Goal: Find specific page/section: Find specific page/section

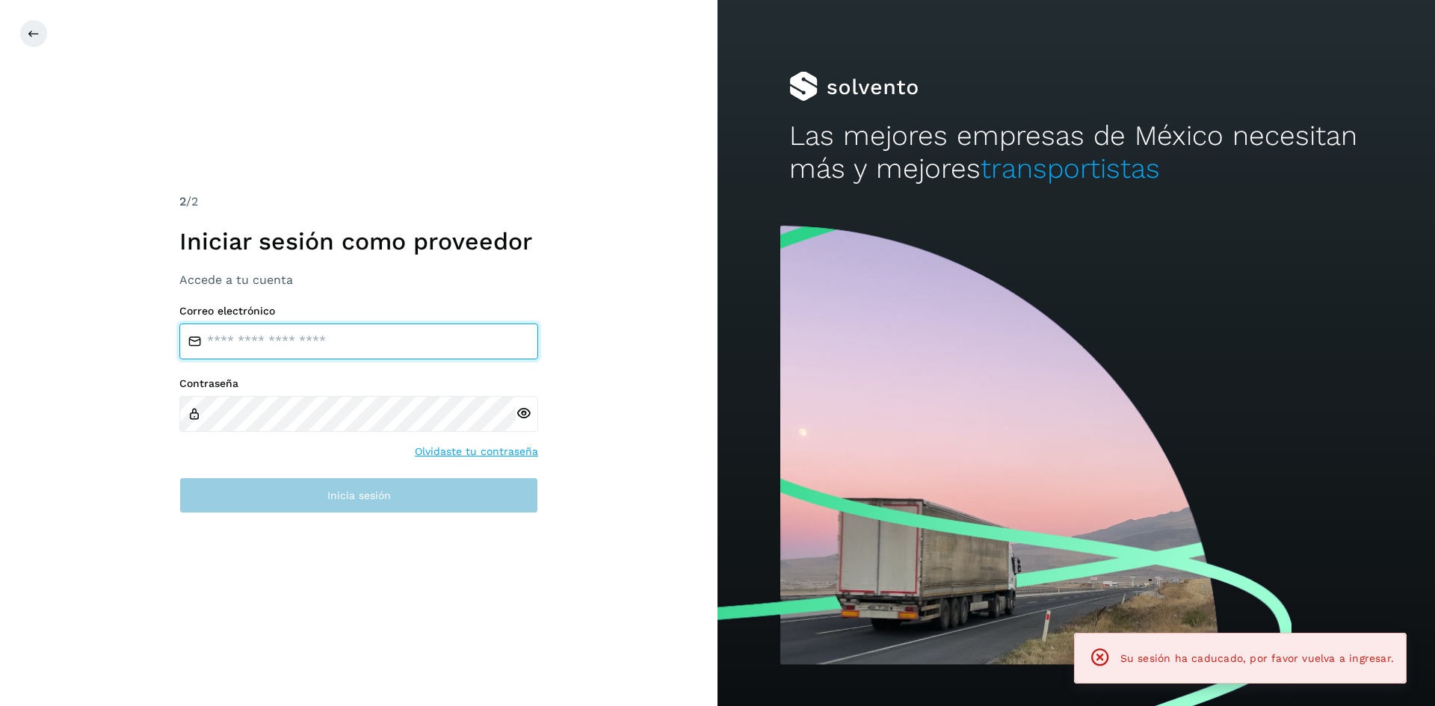
type input "**********"
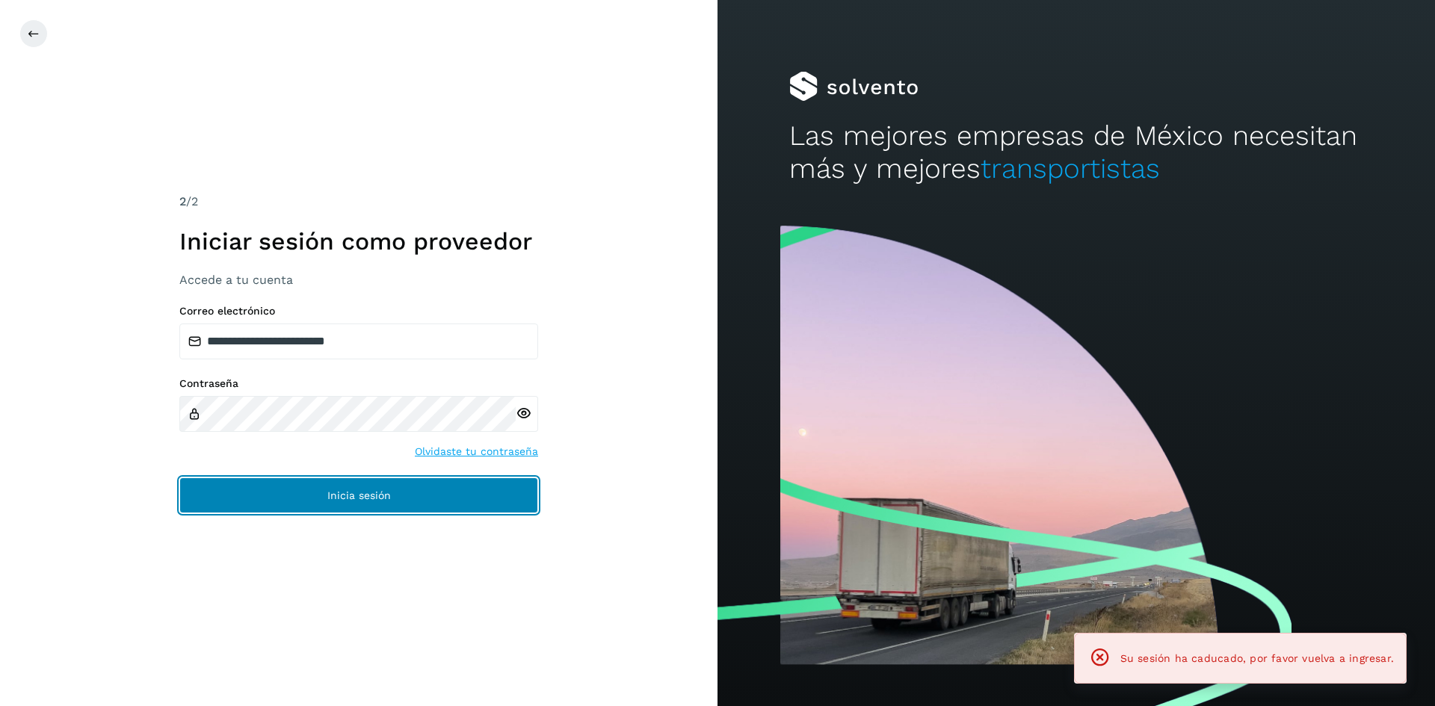
click at [309, 494] on button "Inicia sesión" at bounding box center [358, 496] width 359 height 36
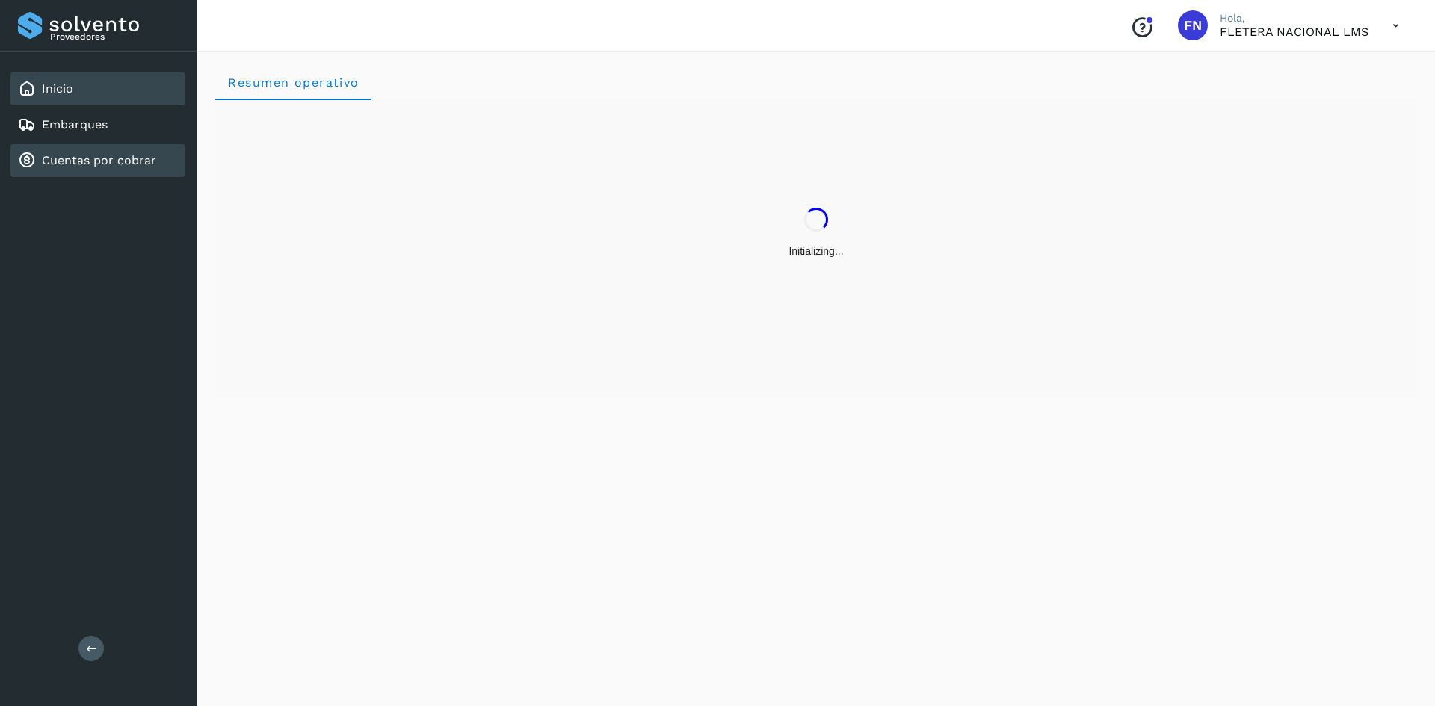
click at [114, 161] on link "Cuentas por cobrar" at bounding box center [99, 160] width 114 height 14
